Goal: Book appointment/travel/reservation

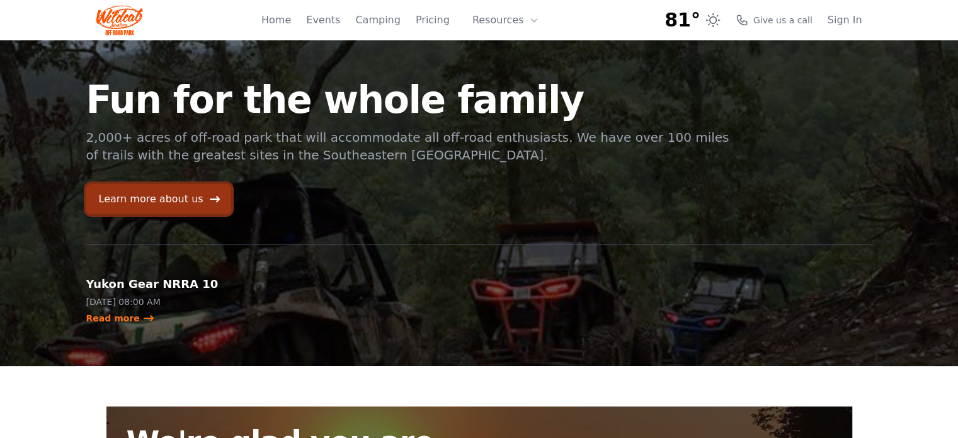
click at [210, 199] on icon at bounding box center [215, 199] width 10 height 6
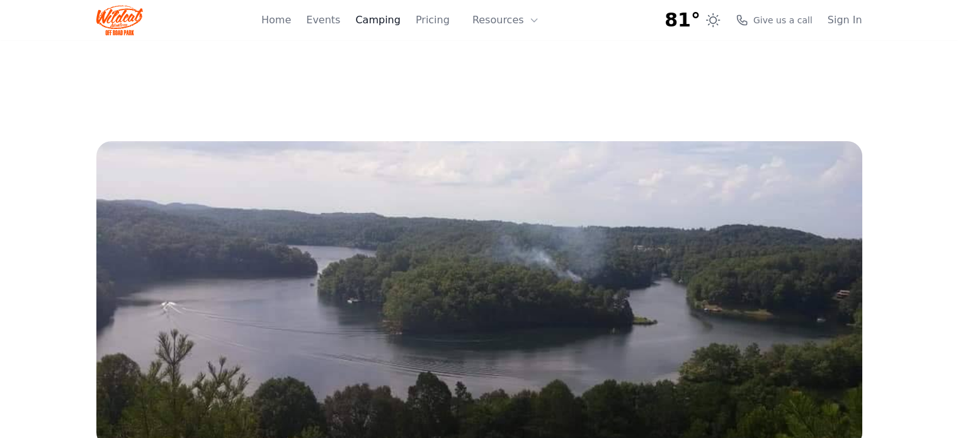
click at [400, 20] on link "Camping" at bounding box center [377, 20] width 45 height 15
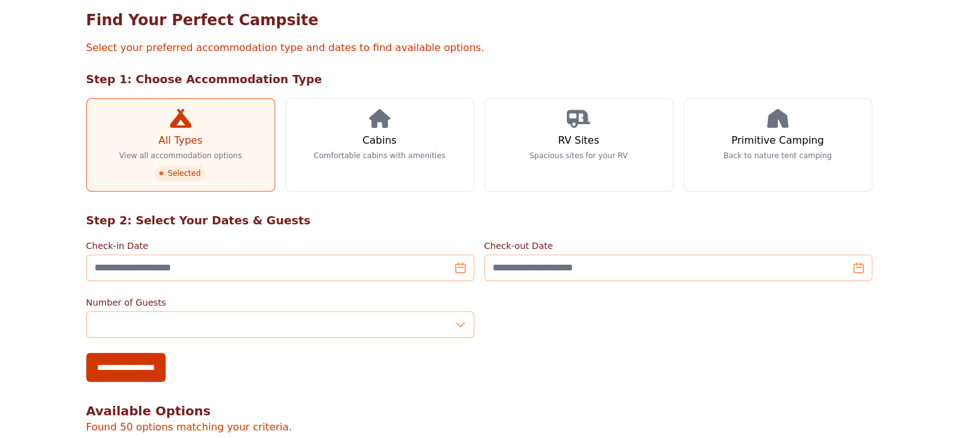
scroll to position [126, 0]
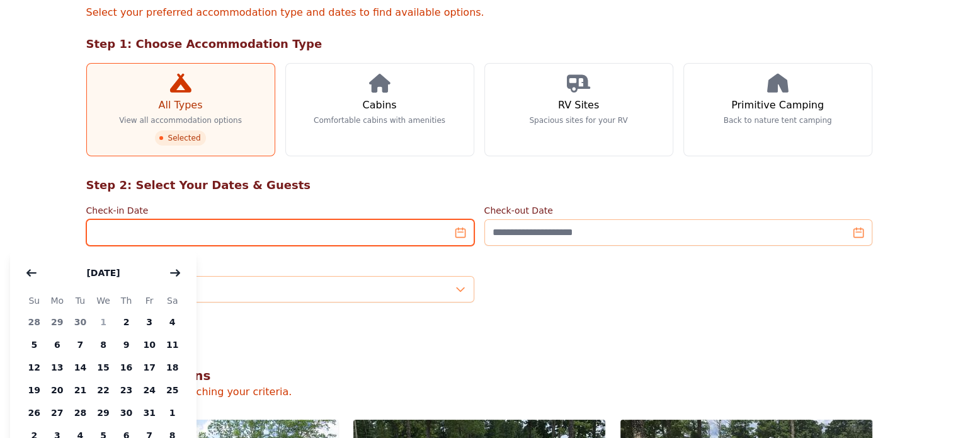
click at [460, 232] on input "Check-in Date" at bounding box center [280, 232] width 388 height 26
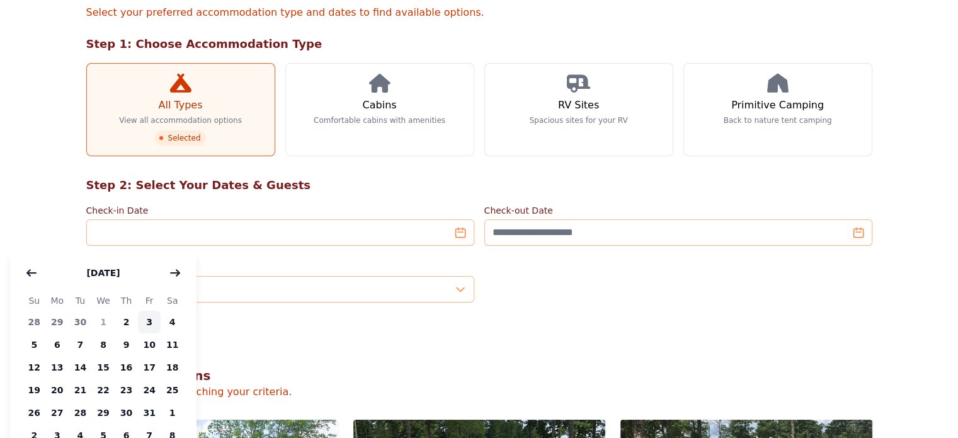
click at [152, 320] on span "3" at bounding box center [149, 322] width 23 height 23
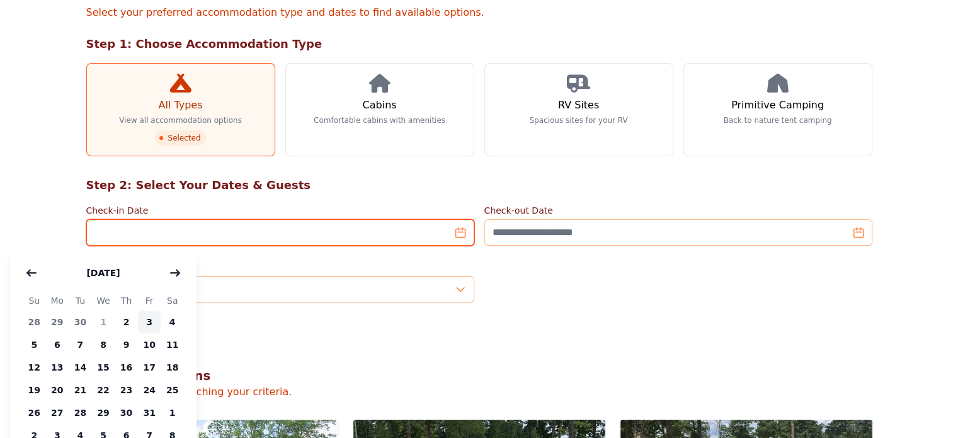
type input "**********"
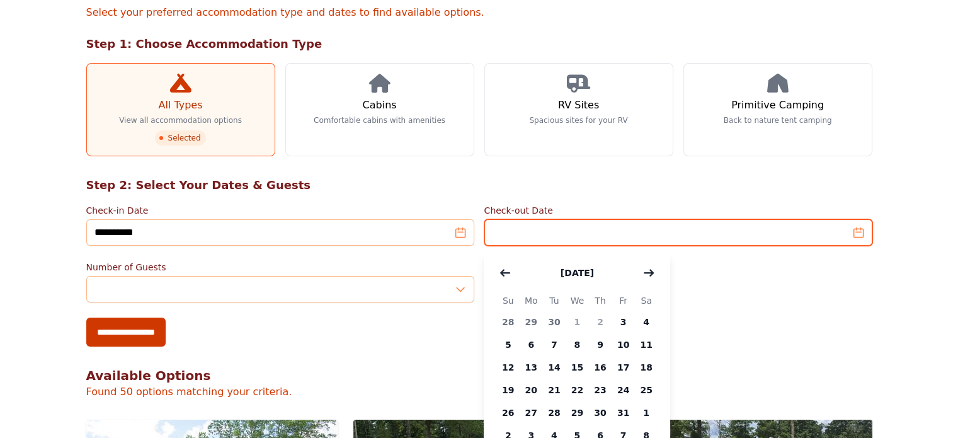
click at [593, 236] on input "Check-out Date" at bounding box center [678, 232] width 388 height 26
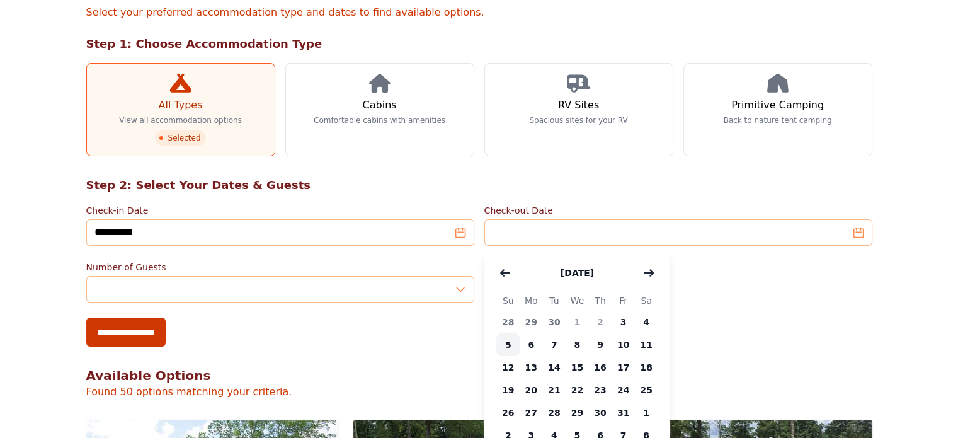
click at [504, 345] on span "5" at bounding box center [507, 344] width 23 height 23
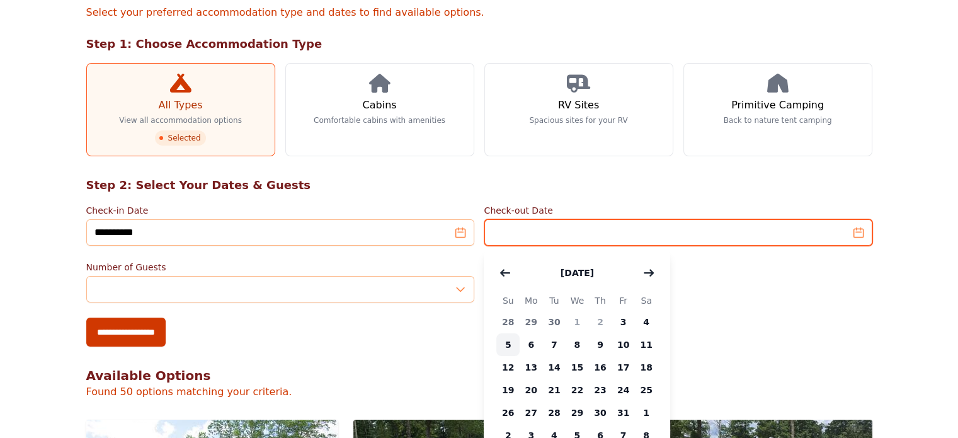
type input "**********"
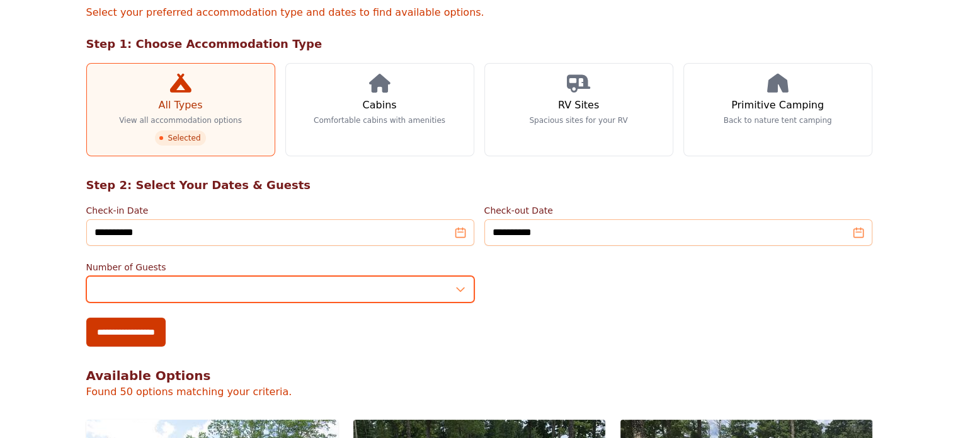
click at [103, 282] on input "*" at bounding box center [280, 289] width 388 height 26
click at [466, 281] on input "*" at bounding box center [280, 289] width 388 height 26
type input "*"
click at [460, 283] on input "*" at bounding box center [280, 289] width 388 height 26
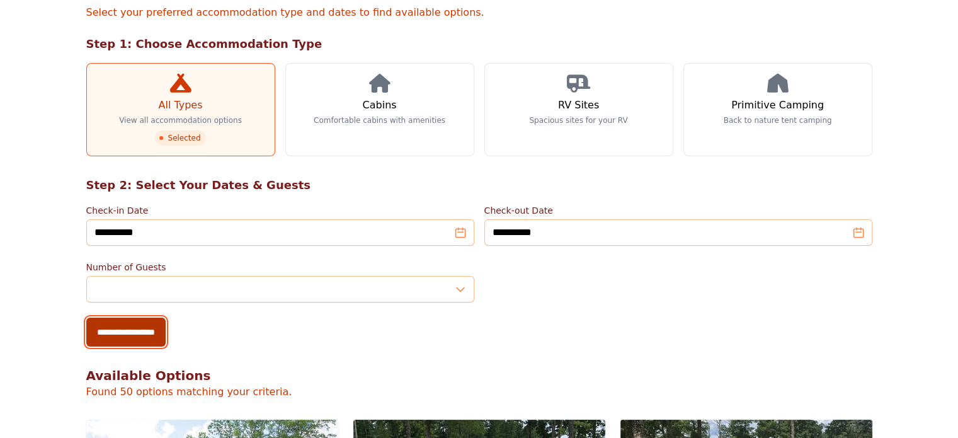
click at [86, 327] on input "**********" at bounding box center [125, 331] width 79 height 29
type input "**********"
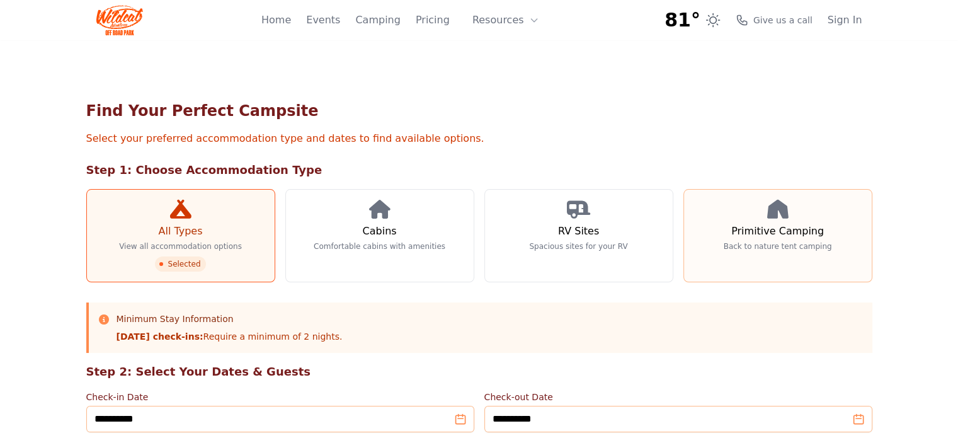
click at [852, 218] on link "Primitive Camping Back to nature tent camping" at bounding box center [777, 235] width 189 height 93
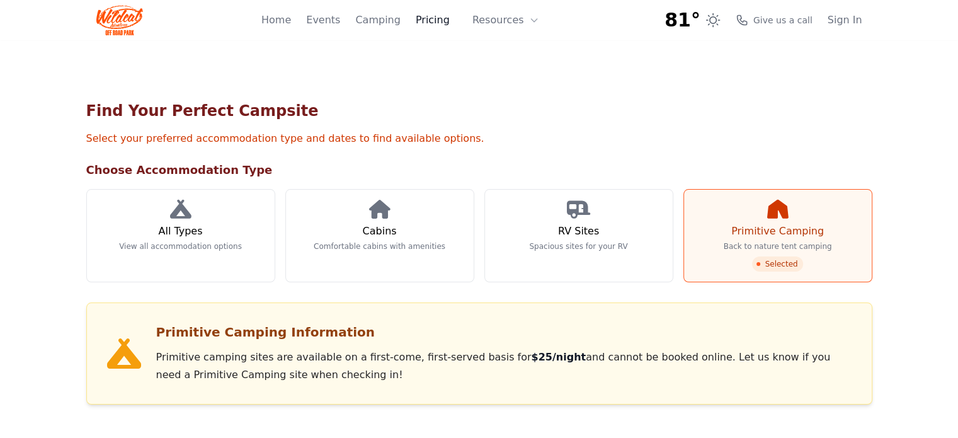
click at [424, 21] on link "Pricing" at bounding box center [433, 20] width 34 height 15
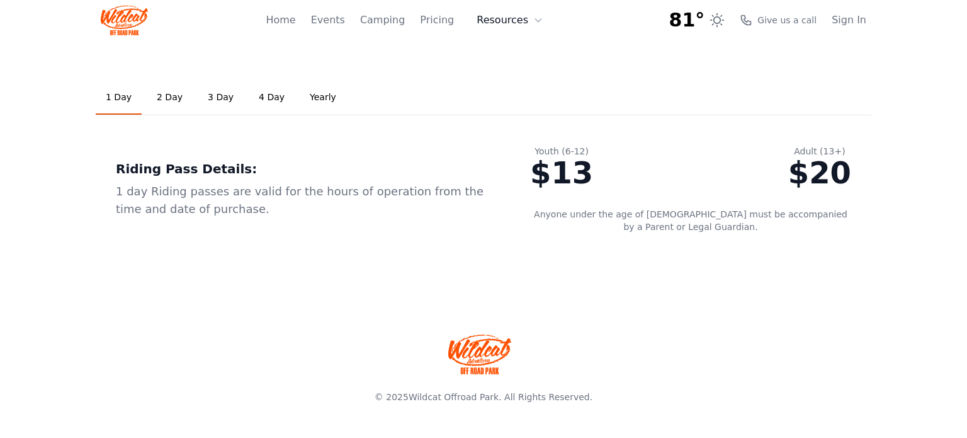
click at [522, 26] on button "Resources" at bounding box center [510, 20] width 82 height 25
click at [317, 173] on div "Riding Pass Details:" at bounding box center [303, 169] width 374 height 18
click at [290, 25] on link "Home" at bounding box center [281, 20] width 30 height 15
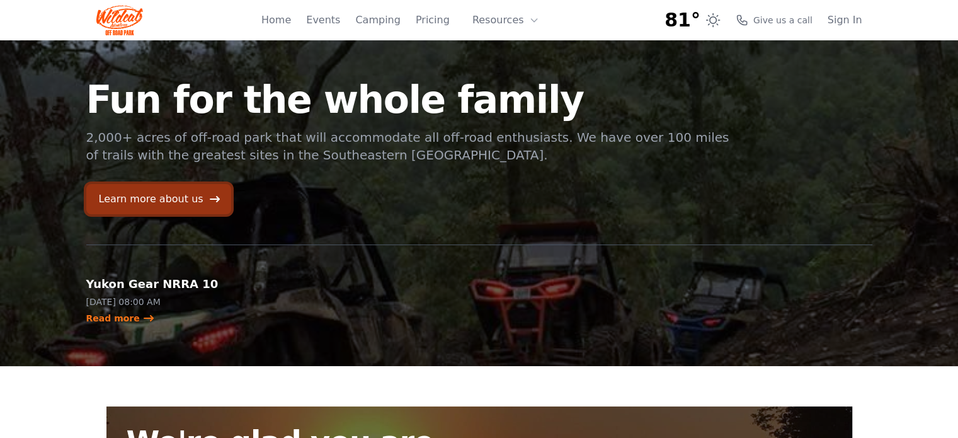
click at [188, 191] on link "Learn more about us" at bounding box center [158, 199] width 145 height 30
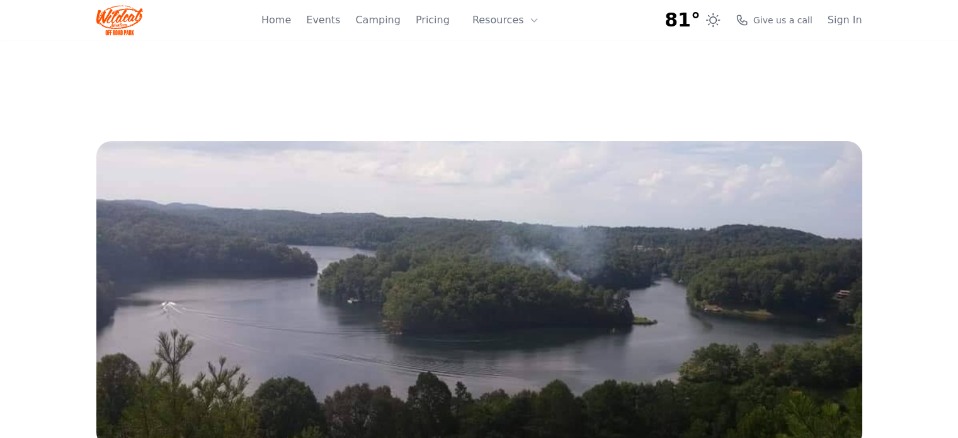
click at [130, 18] on img at bounding box center [119, 20] width 47 height 30
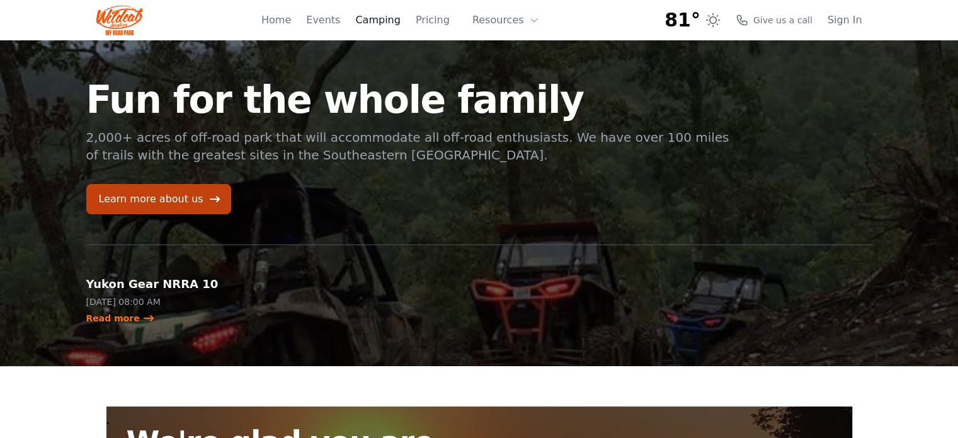
click at [385, 16] on link "Camping" at bounding box center [377, 20] width 45 height 15
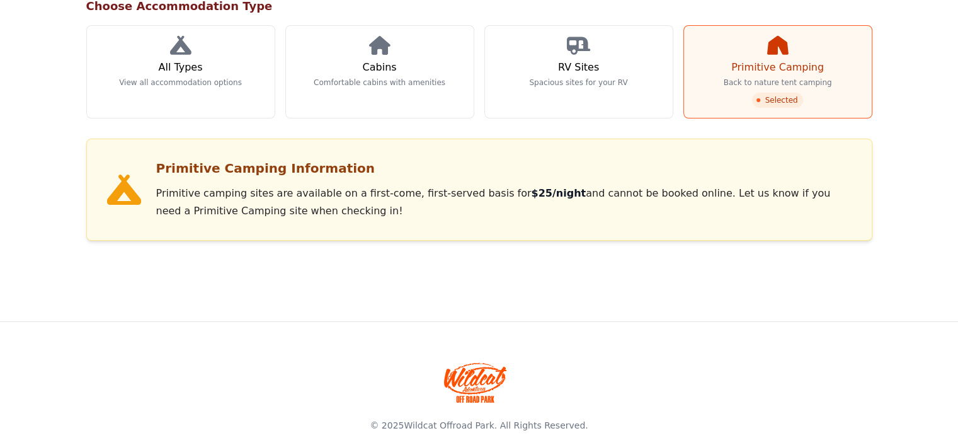
scroll to position [166, 0]
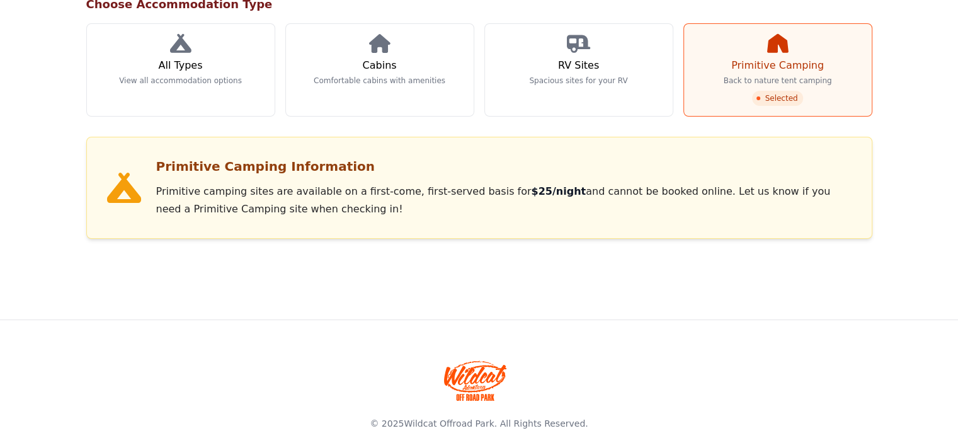
click at [156, 168] on h3 "Primitive Camping Information" at bounding box center [503, 166] width 695 height 18
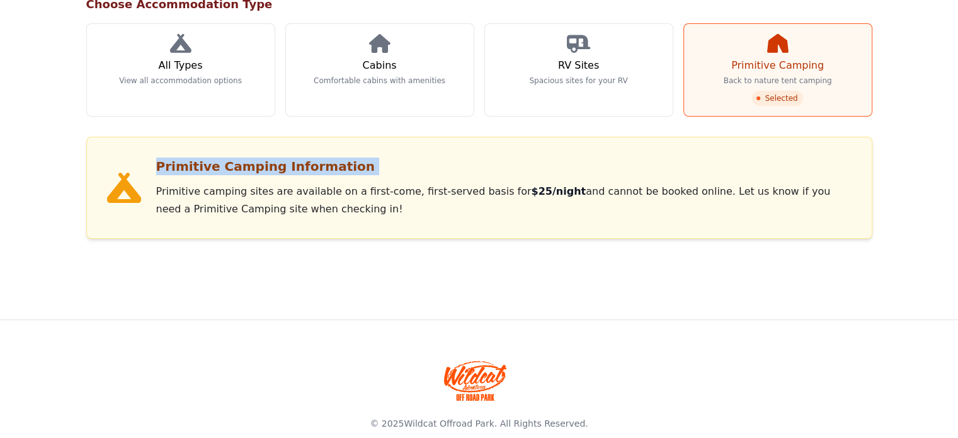
click at [156, 168] on h3 "Primitive Camping Information" at bounding box center [503, 166] width 695 height 18
copy div "Primitive Camping Information"
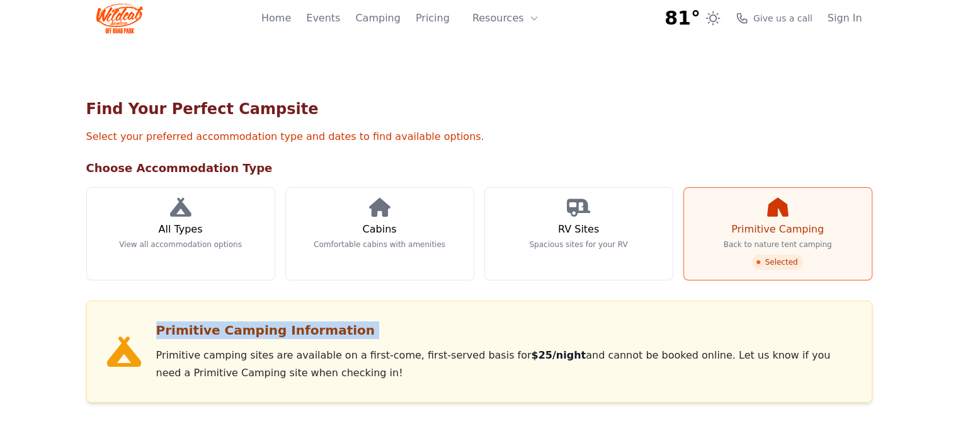
scroll to position [0, 0]
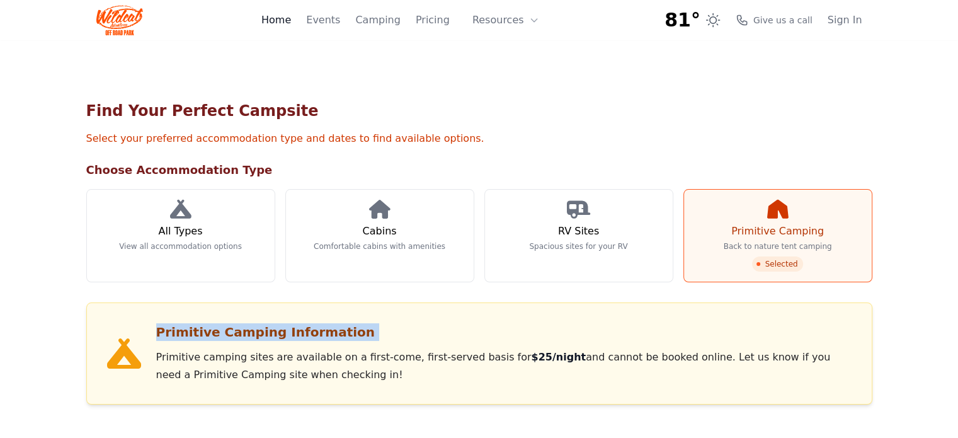
click at [291, 23] on link "Home" at bounding box center [276, 20] width 30 height 15
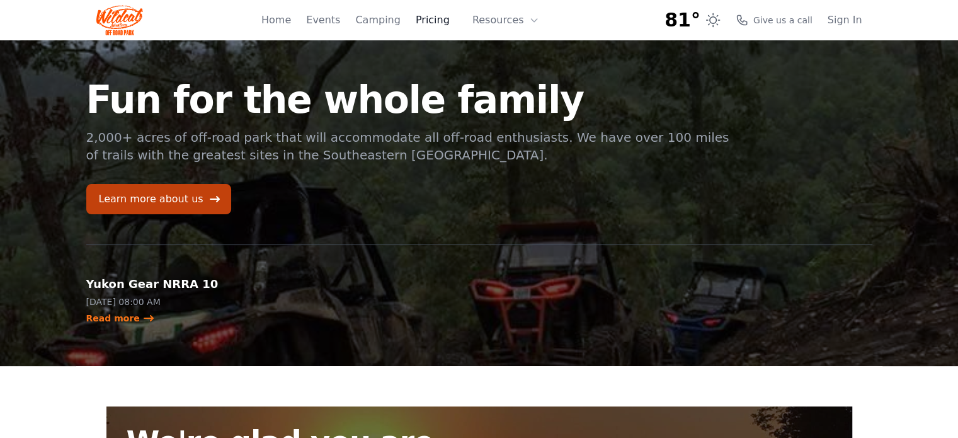
click at [439, 17] on link "Pricing" at bounding box center [433, 20] width 34 height 15
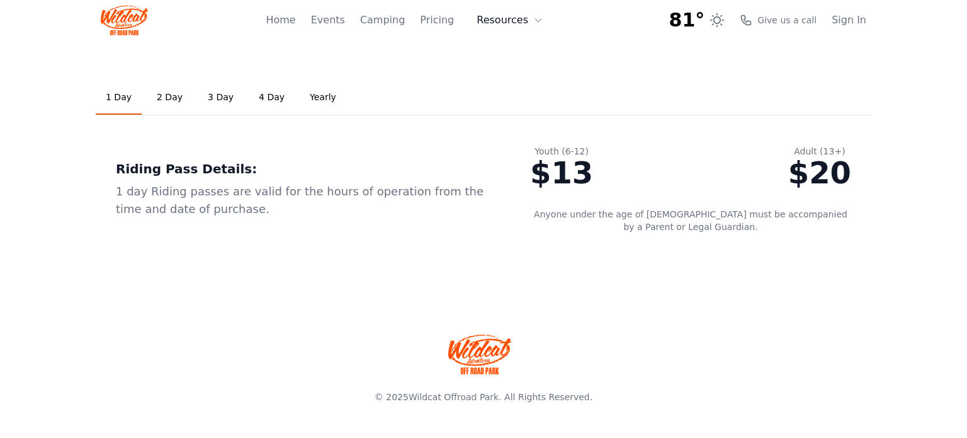
click at [504, 25] on button "Resources" at bounding box center [510, 20] width 82 height 25
click at [448, 20] on link "Pricing" at bounding box center [437, 20] width 34 height 15
click at [380, 21] on link "Camping" at bounding box center [382, 20] width 45 height 15
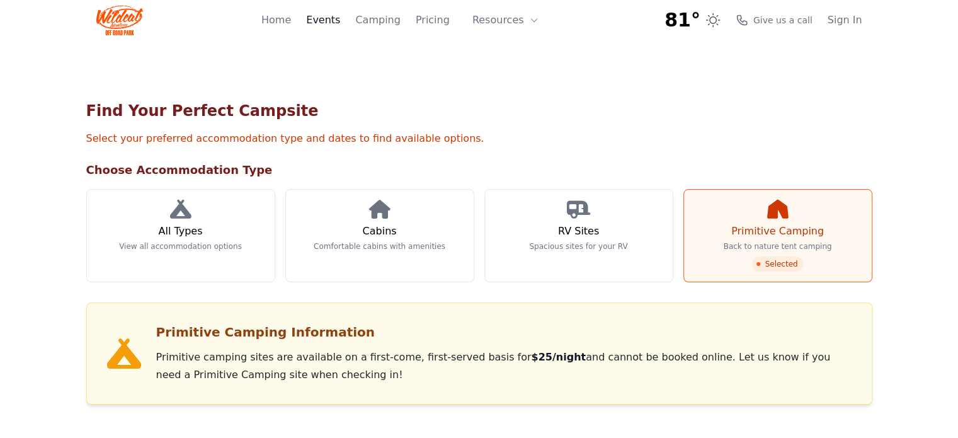
click at [340, 18] on link "Events" at bounding box center [323, 20] width 34 height 15
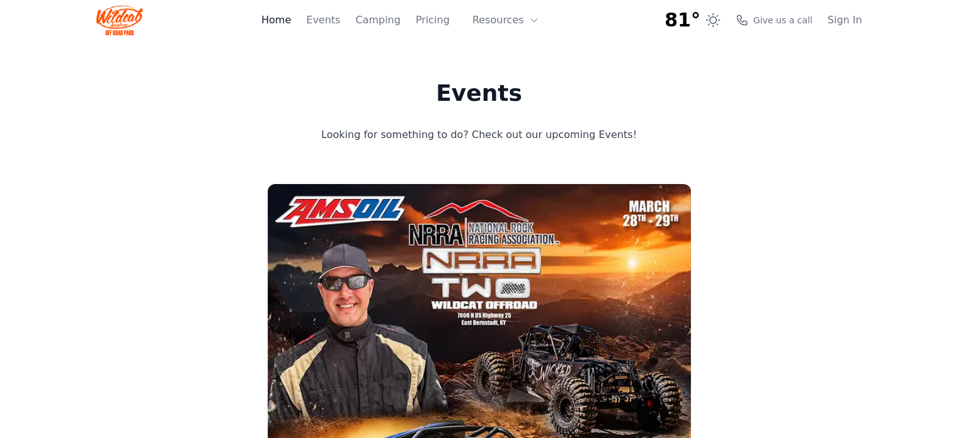
click at [289, 16] on link "Home" at bounding box center [276, 20] width 30 height 15
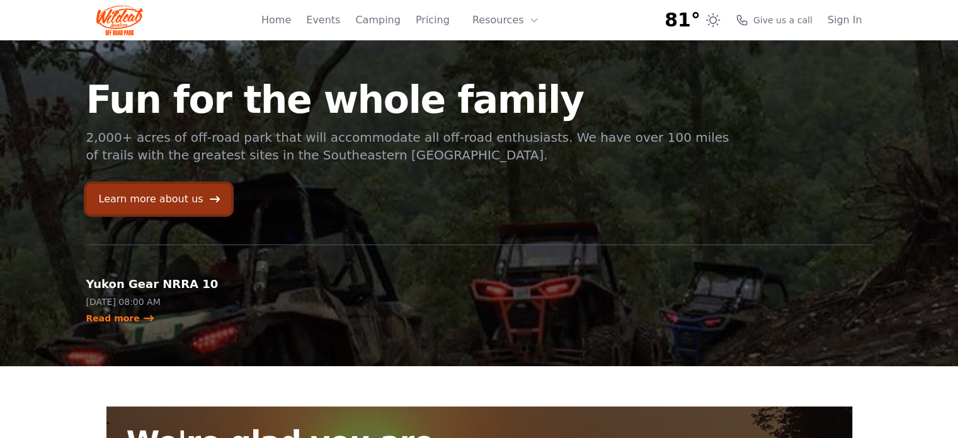
click at [181, 198] on link "Learn more about us" at bounding box center [158, 199] width 145 height 30
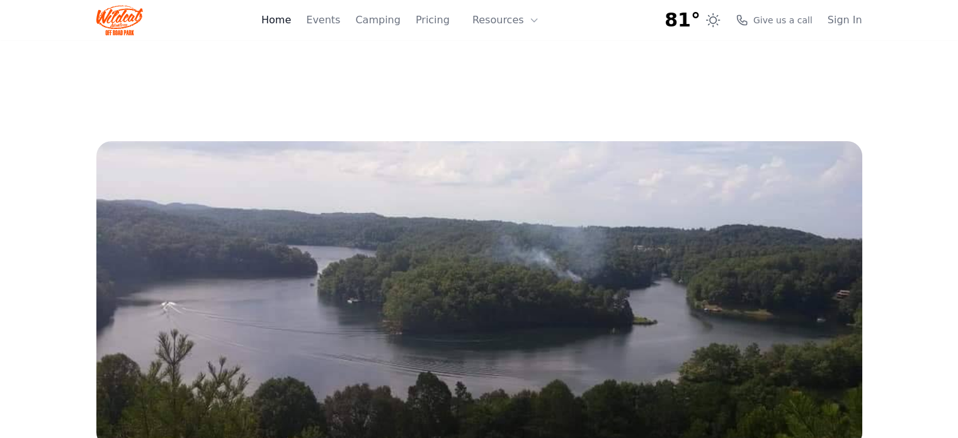
click at [291, 17] on link "Home" at bounding box center [276, 20] width 30 height 15
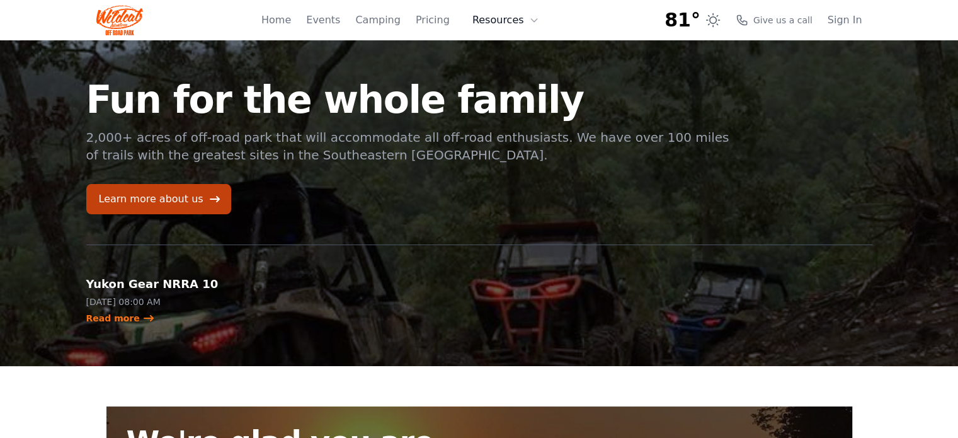
click at [529, 20] on icon at bounding box center [534, 20] width 10 height 10
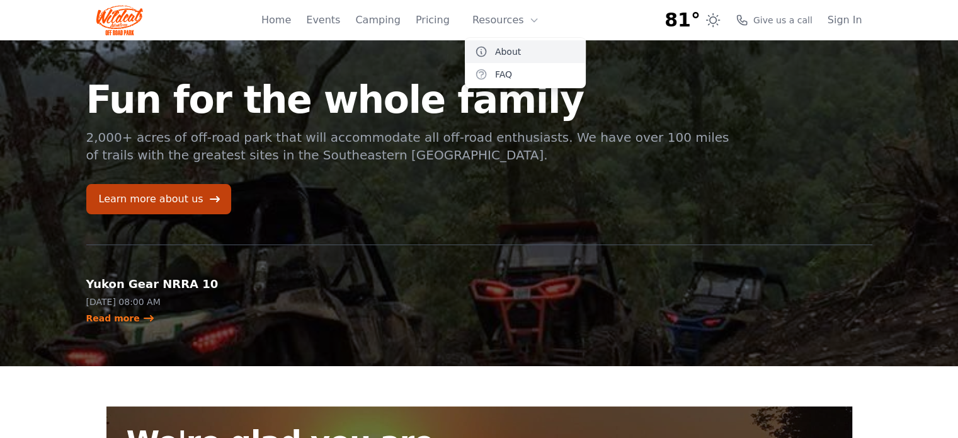
click at [523, 55] on link "About" at bounding box center [525, 51] width 121 height 23
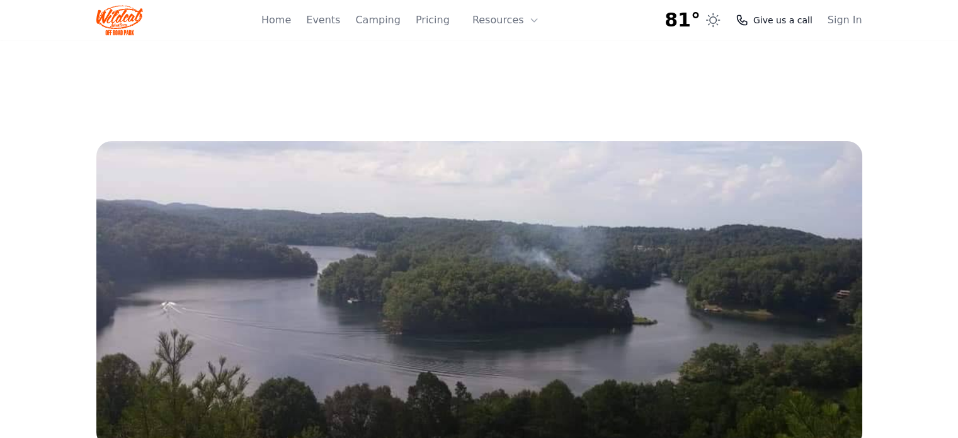
click at [766, 18] on span "Give us a call" at bounding box center [782, 20] width 59 height 13
click at [291, 23] on link "Home" at bounding box center [276, 20] width 30 height 15
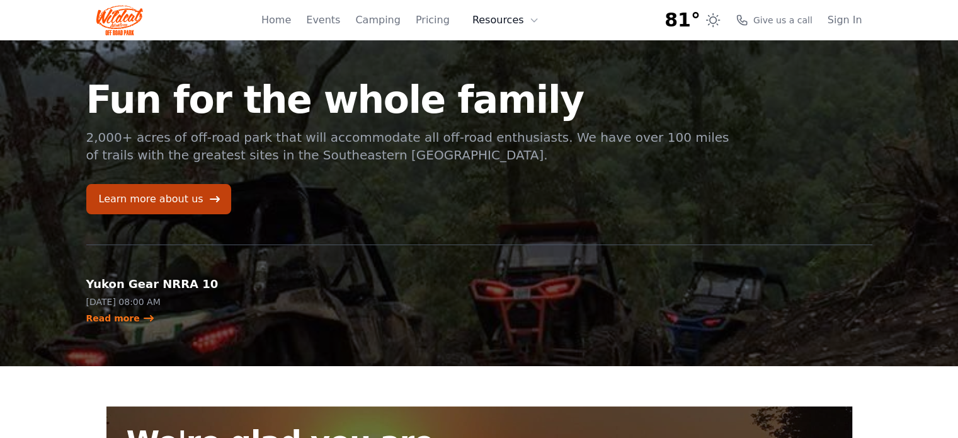
click at [510, 18] on button "Resources" at bounding box center [506, 20] width 82 height 25
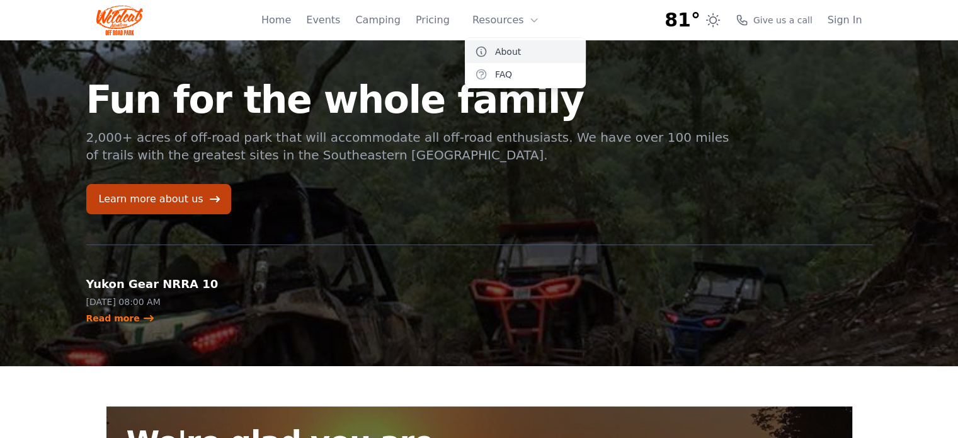
click at [510, 50] on link "About" at bounding box center [525, 51] width 121 height 23
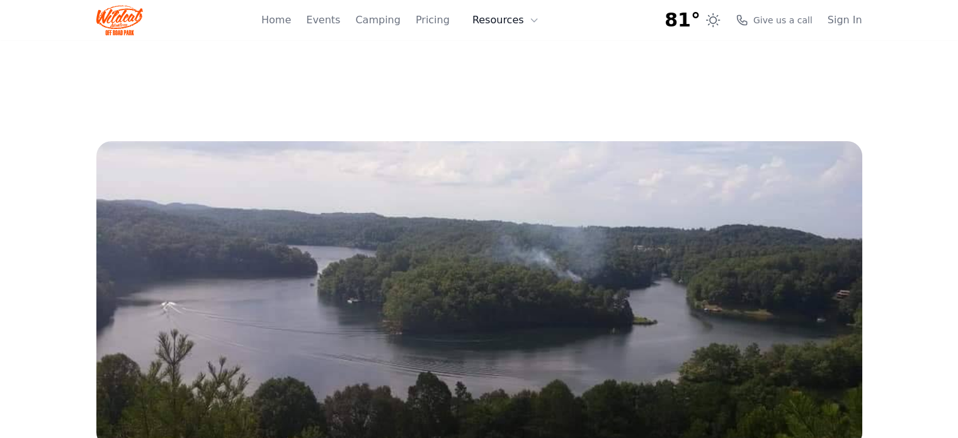
click at [510, 21] on button "Resources" at bounding box center [506, 20] width 82 height 25
click at [511, 70] on link "FAQ" at bounding box center [525, 74] width 121 height 23
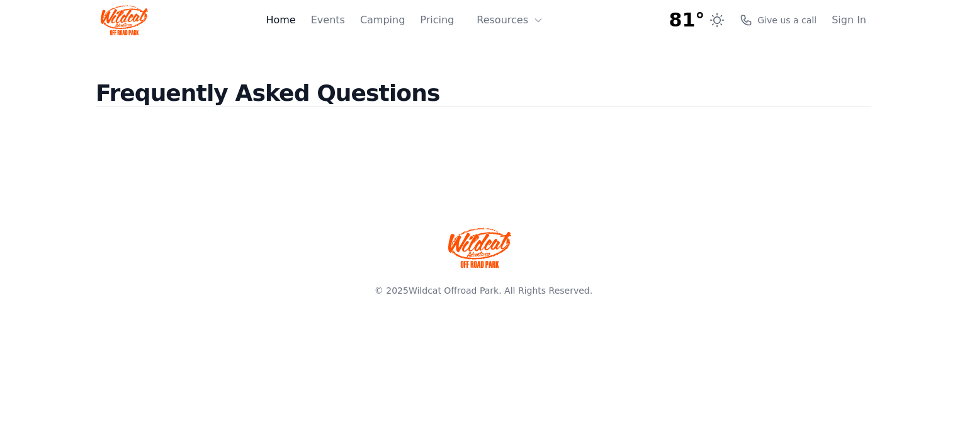
click at [295, 17] on link "Home" at bounding box center [281, 20] width 30 height 15
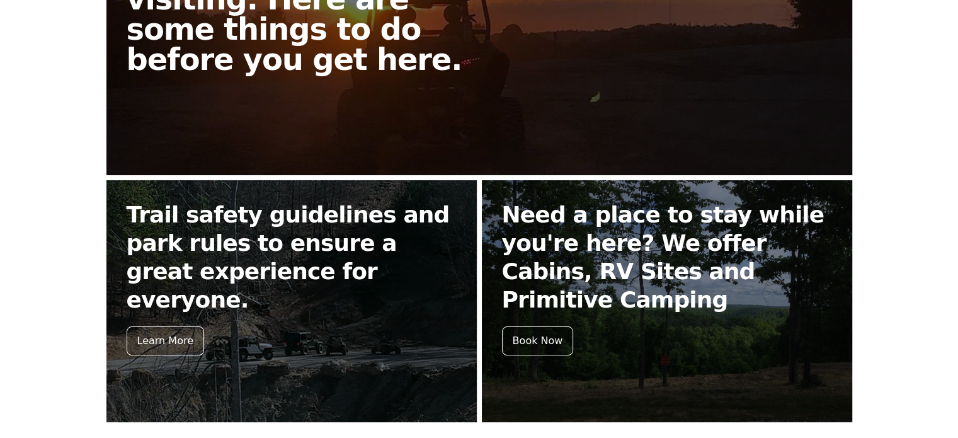
scroll to position [504, 0]
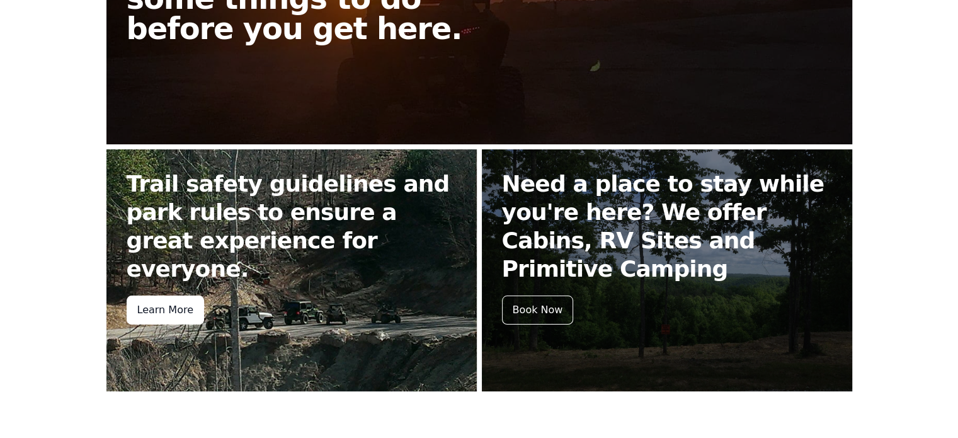
click at [153, 295] on div "Learn More" at bounding box center [165, 309] width 77 height 29
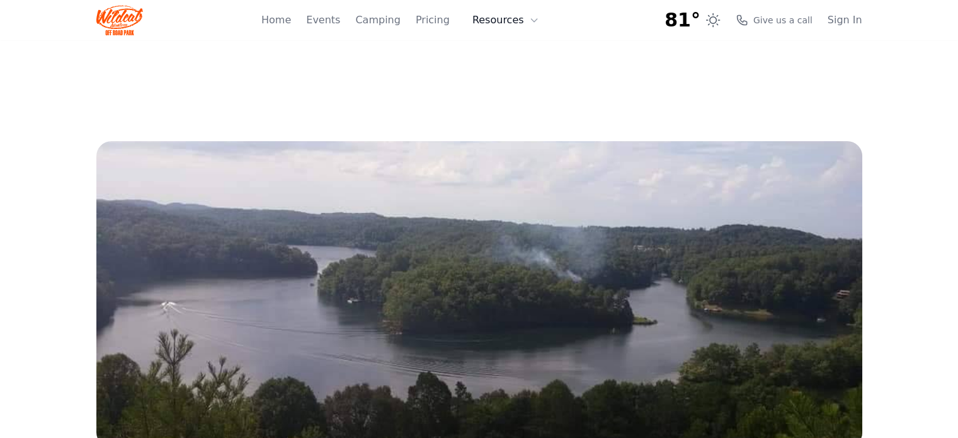
click at [522, 14] on button "Resources" at bounding box center [506, 20] width 82 height 25
click at [499, 72] on link "FAQ" at bounding box center [525, 74] width 121 height 23
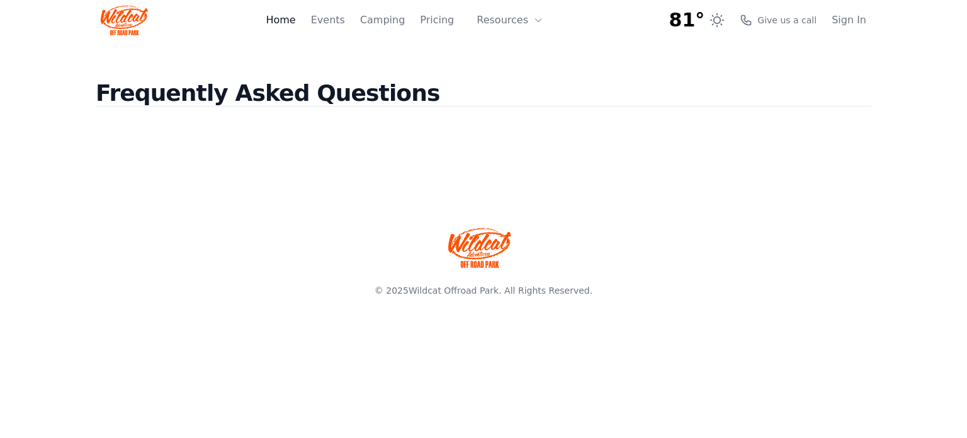
click at [295, 20] on link "Home" at bounding box center [281, 20] width 30 height 15
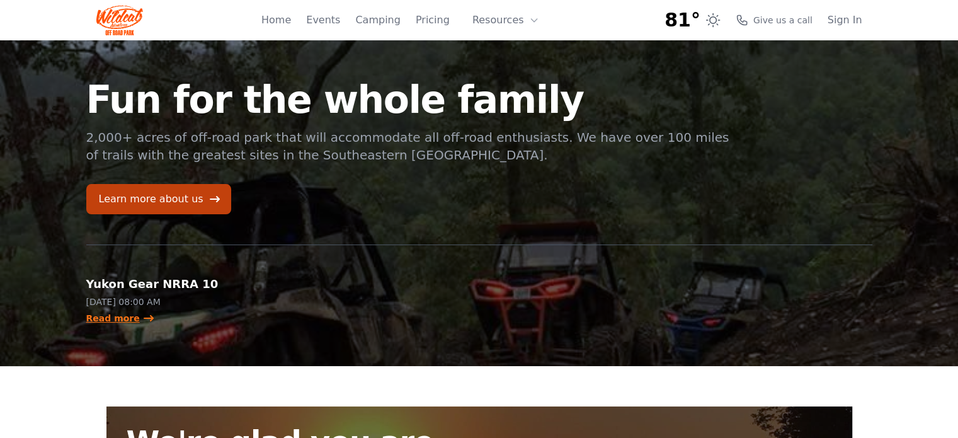
click at [142, 317] on icon at bounding box center [148, 318] width 13 height 13
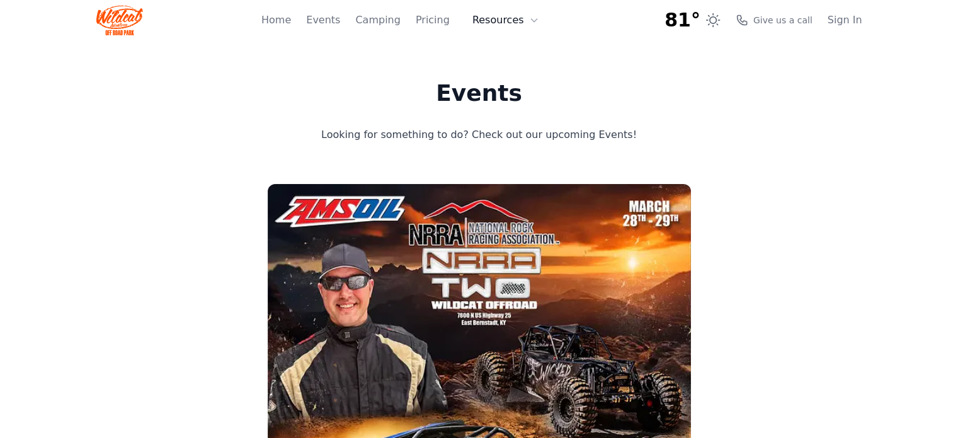
click at [491, 19] on button "Resources" at bounding box center [506, 20] width 82 height 25
click at [504, 47] on link "About" at bounding box center [525, 51] width 121 height 23
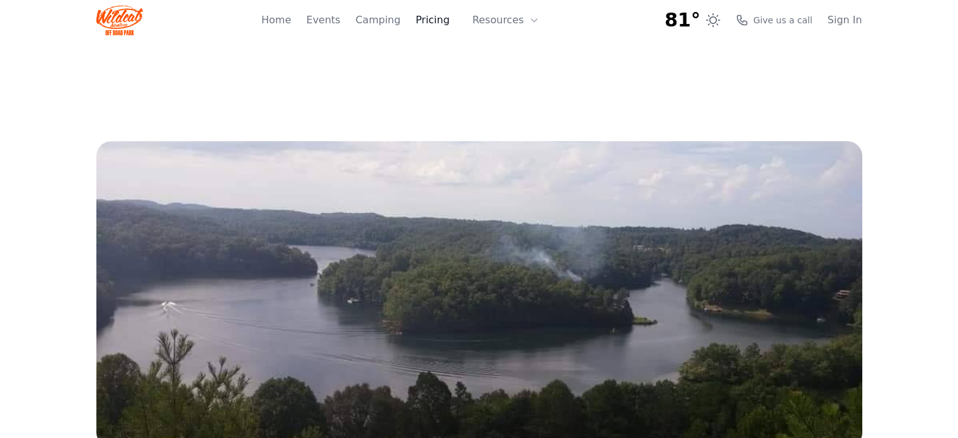
click at [445, 24] on link "Pricing" at bounding box center [433, 20] width 34 height 15
